Goal: Information Seeking & Learning: Learn about a topic

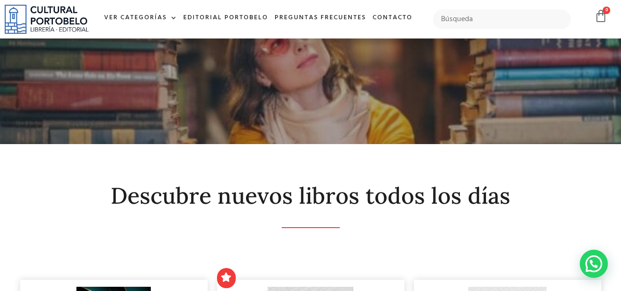
scroll to position [237, 0]
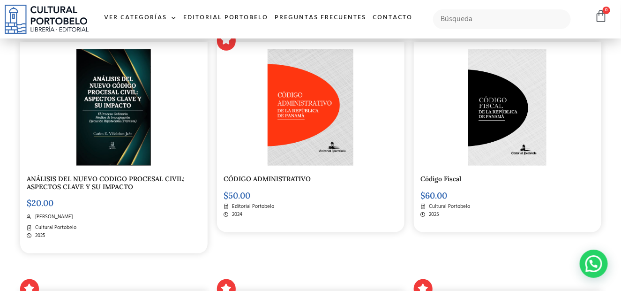
click at [142, 123] on img at bounding box center [113, 107] width 75 height 116
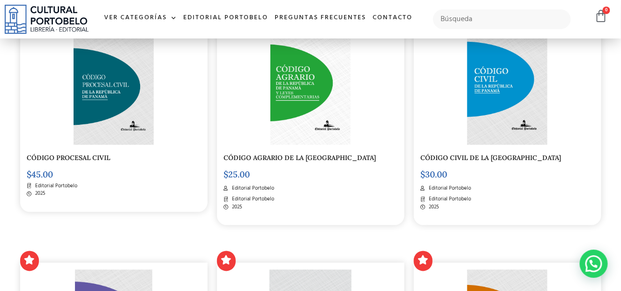
scroll to position [502, 0]
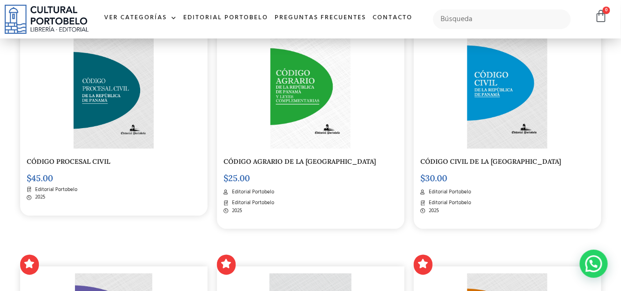
click at [167, 116] on div at bounding box center [113, 90] width 173 height 116
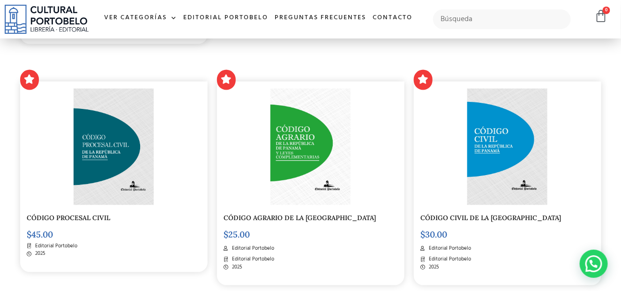
scroll to position [449, 0]
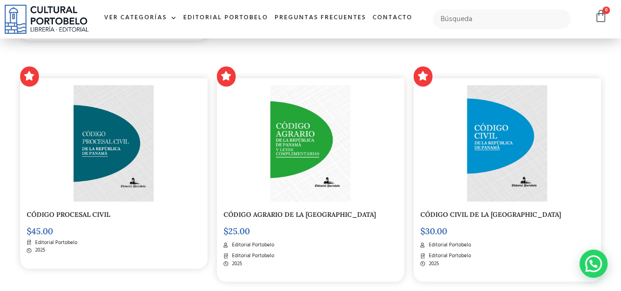
click at [134, 183] on img at bounding box center [114, 143] width 81 height 116
click at [94, 138] on img at bounding box center [114, 144] width 81 height 116
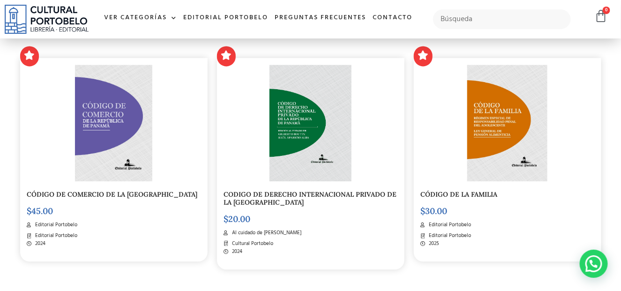
scroll to position [718, 0]
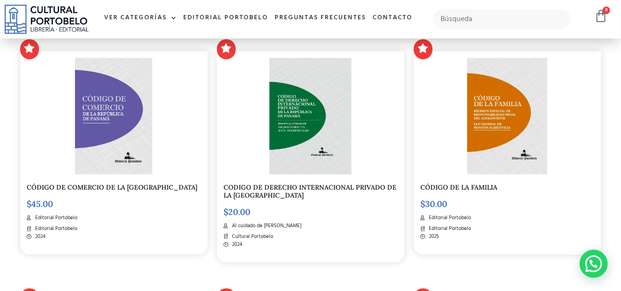
click at [361, 147] on div at bounding box center [310, 116] width 173 height 116
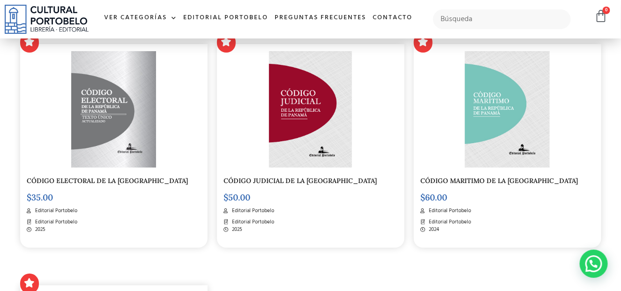
scroll to position [1229, 0]
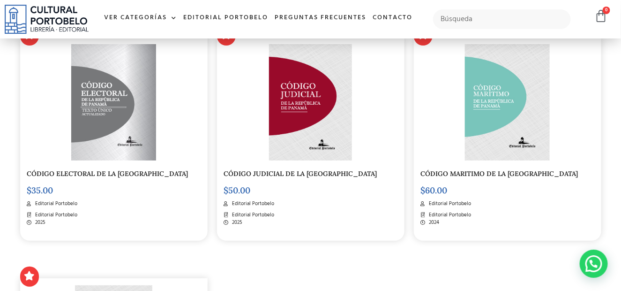
click at [499, 91] on img at bounding box center [507, 102] width 85 height 116
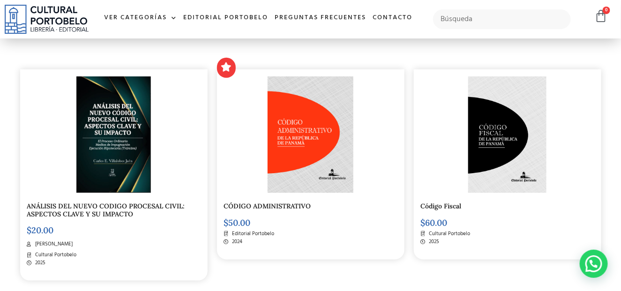
scroll to position [207, 0]
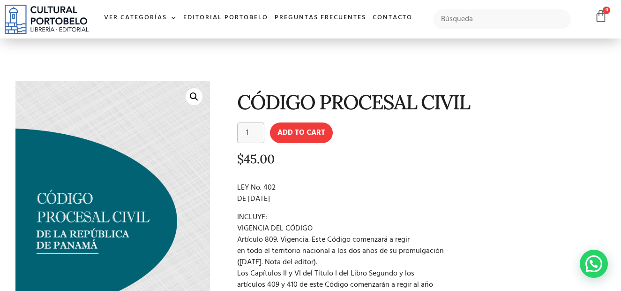
scroll to position [47, 0]
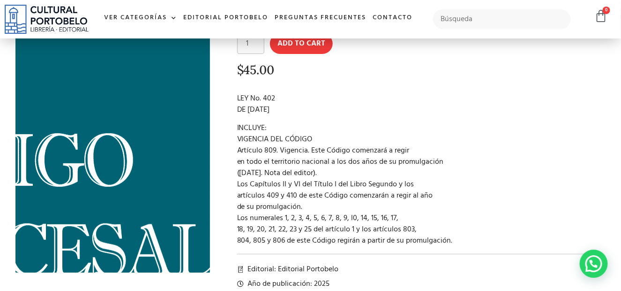
scroll to position [90, 0]
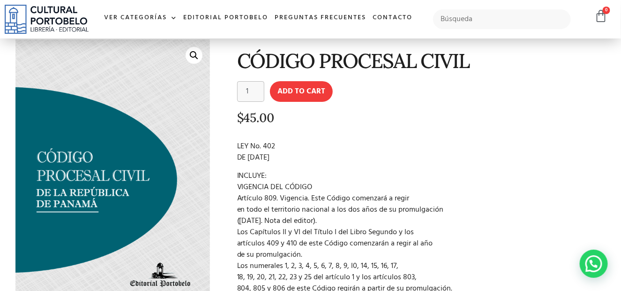
scroll to position [43, 0]
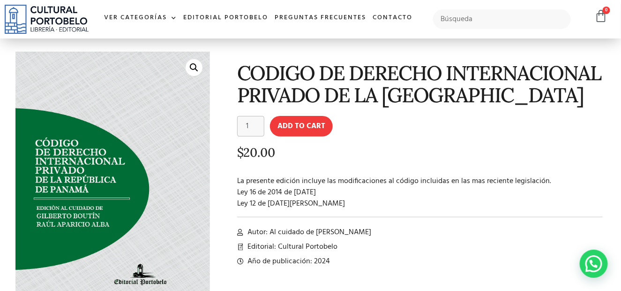
scroll to position [26, 0]
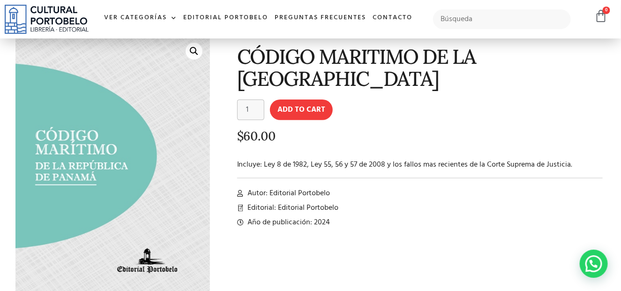
scroll to position [44, 0]
